Goal: Navigation & Orientation: Understand site structure

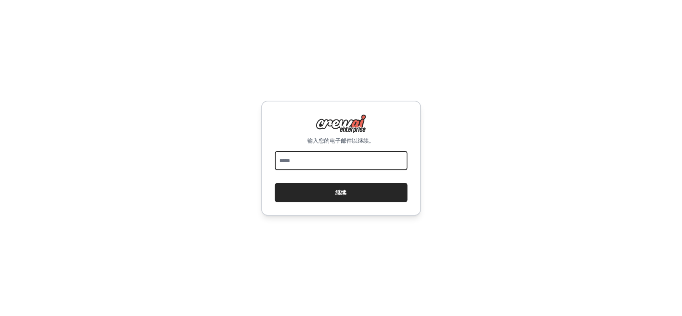
click at [314, 160] on input "email" at bounding box center [341, 160] width 133 height 19
type input "**********"
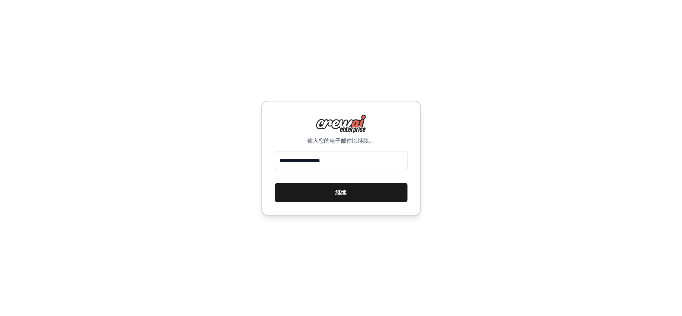
click at [344, 192] on font "继续" at bounding box center [341, 192] width 11 height 6
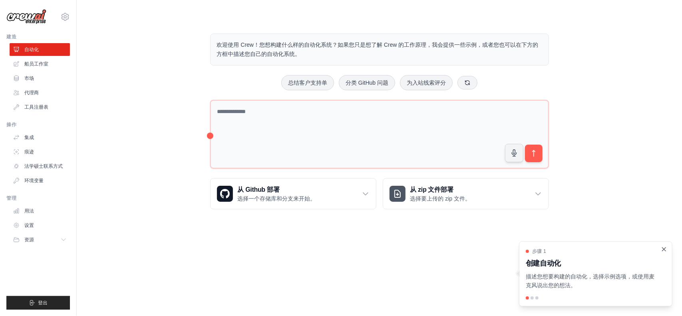
click at [663, 249] on icon "关闭演练" at bounding box center [664, 249] width 7 height 7
click at [43, 66] on font "船员工作室" at bounding box center [37, 64] width 24 height 6
click at [533, 299] on div at bounding box center [532, 298] width 3 height 3
click at [663, 250] on icon "关闭演练" at bounding box center [664, 249] width 7 height 7
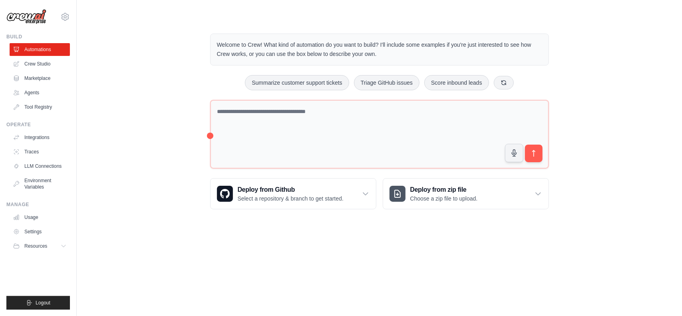
click at [594, 90] on div "Welcome to Crew! What kind of automation do you want to build? I'll include som…" at bounding box center [380, 121] width 580 height 201
click at [30, 215] on link "Usage" at bounding box center [40, 217] width 60 height 13
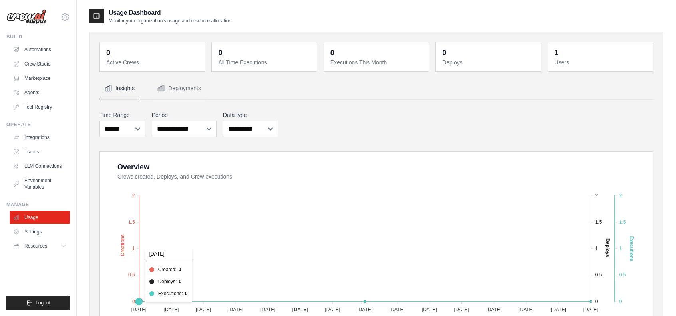
click at [190, 231] on foreignobject "Created Deploys Executions" at bounding box center [377, 254] width 533 height 140
click at [44, 155] on link "Traces" at bounding box center [40, 152] width 60 height 13
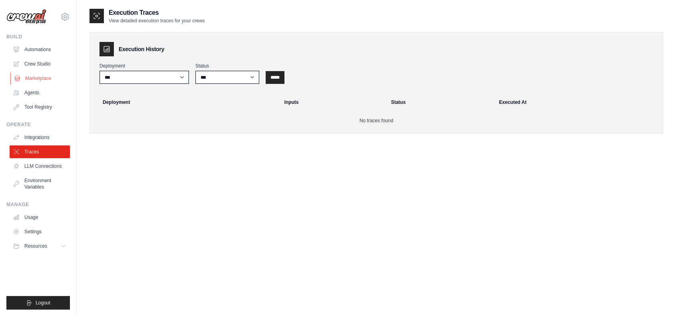
click at [52, 76] on link "Marketplace" at bounding box center [40, 78] width 60 height 13
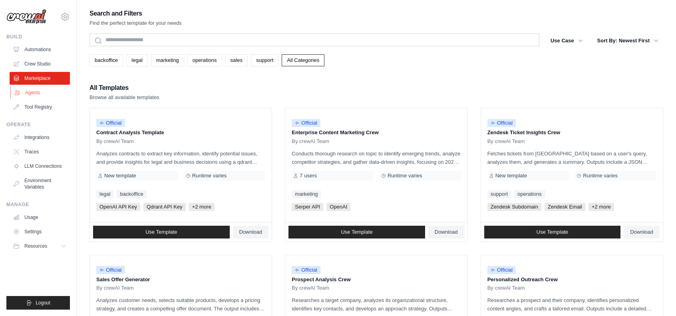
click at [40, 93] on link "Agents" at bounding box center [40, 92] width 60 height 13
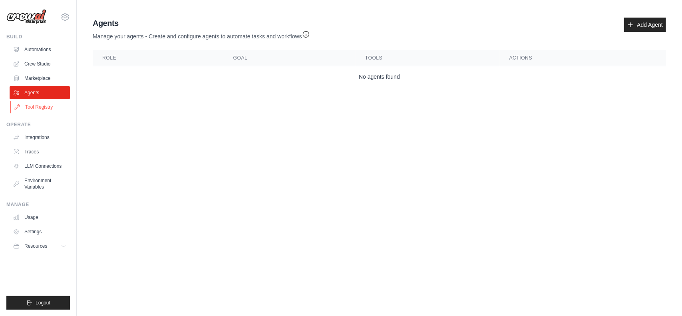
click at [49, 105] on link "Tool Registry" at bounding box center [40, 107] width 60 height 13
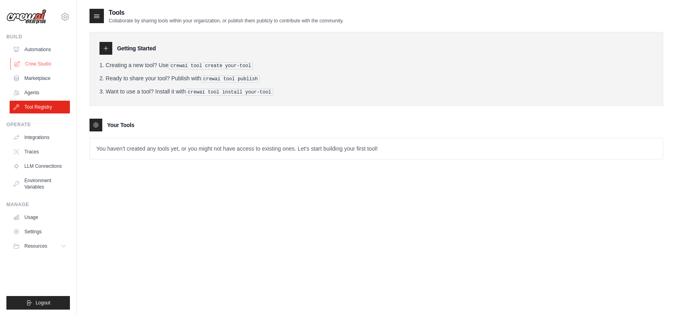
click at [45, 69] on link "Crew Studio" at bounding box center [40, 64] width 60 height 13
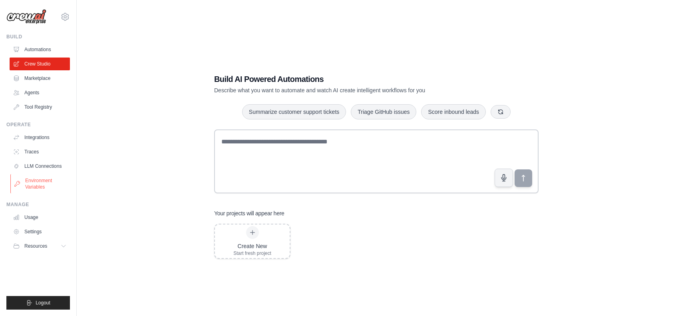
click at [47, 183] on link "Environment Variables" at bounding box center [40, 183] width 60 height 19
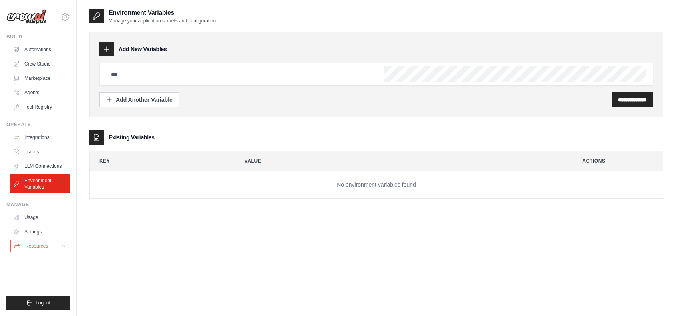
click at [42, 247] on span "Resources" at bounding box center [36, 246] width 23 height 6
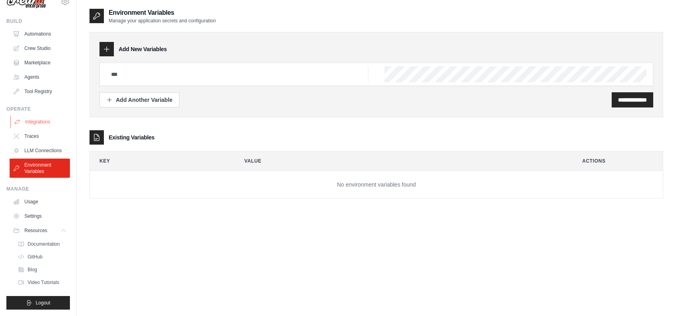
click at [47, 116] on link "Integrations" at bounding box center [40, 122] width 60 height 13
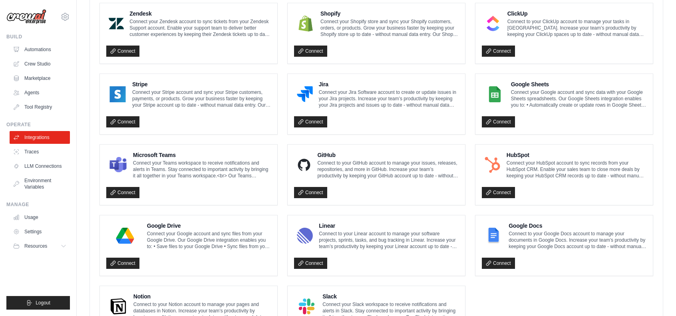
scroll to position [383, 0]
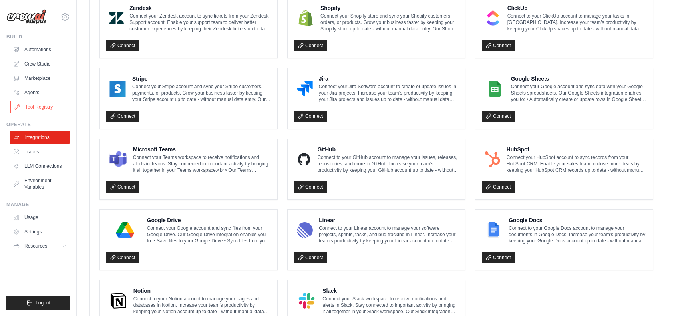
click at [42, 102] on link "Tool Registry" at bounding box center [40, 107] width 60 height 13
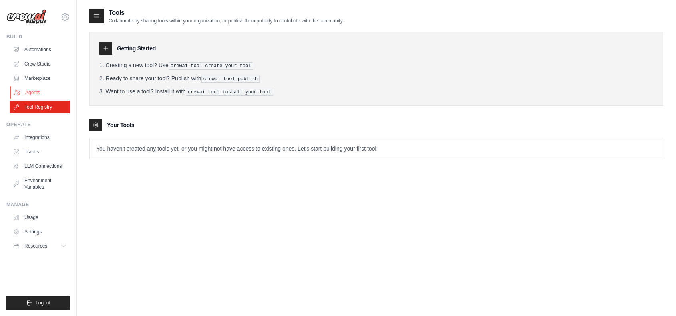
click at [45, 90] on link "Agents" at bounding box center [40, 92] width 60 height 13
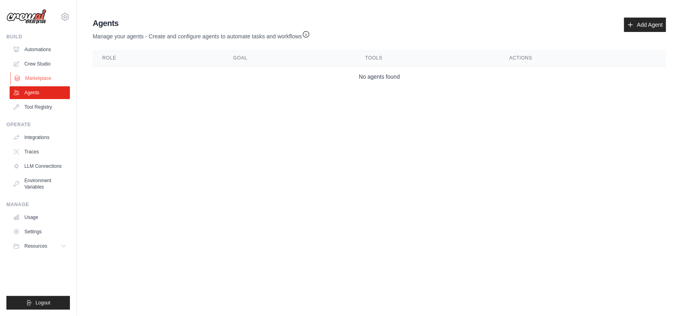
click at [45, 76] on link "Marketplace" at bounding box center [40, 78] width 60 height 13
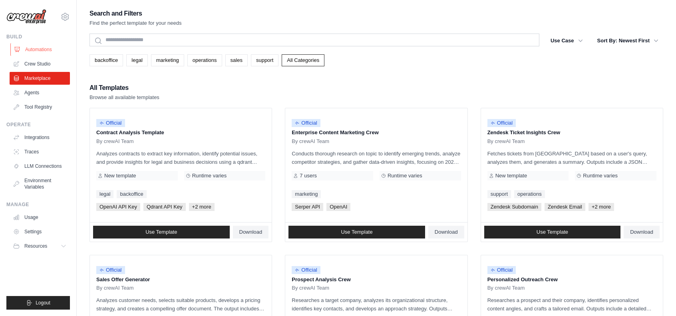
click at [45, 50] on link "Automations" at bounding box center [40, 49] width 60 height 13
